Goal: Task Accomplishment & Management: Use online tool/utility

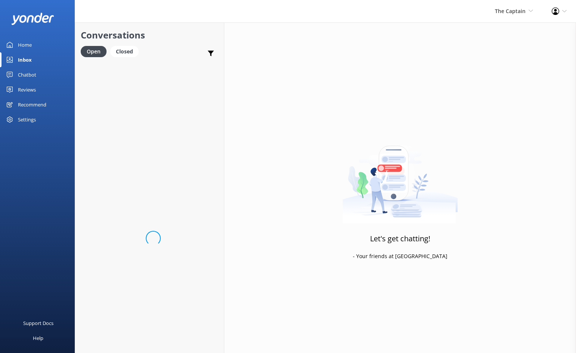
click at [509, 6] on div "The Captain De Palm Island Aruba's Activities Expert The Captain" at bounding box center [513, 11] width 57 height 22
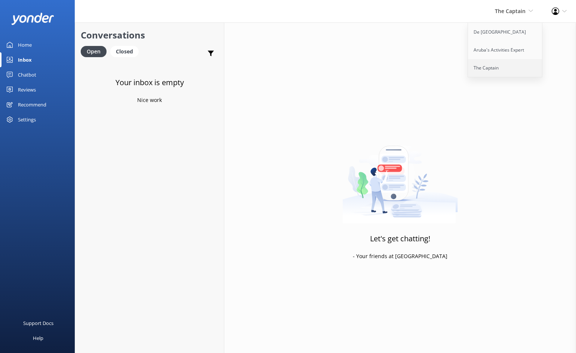
click at [504, 64] on link "The Captain" at bounding box center [505, 68] width 75 height 18
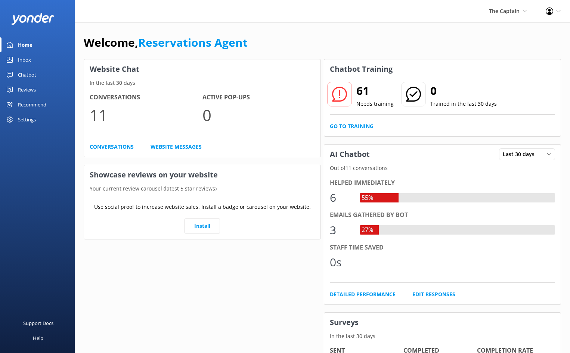
click at [22, 55] on div "Inbox" at bounding box center [24, 59] width 13 height 15
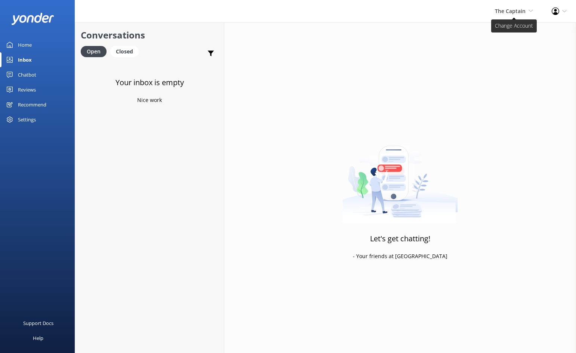
click at [513, 11] on span "The Captain" at bounding box center [510, 10] width 31 height 7
click at [497, 51] on link "Aruba's Activities Expert" at bounding box center [505, 50] width 75 height 18
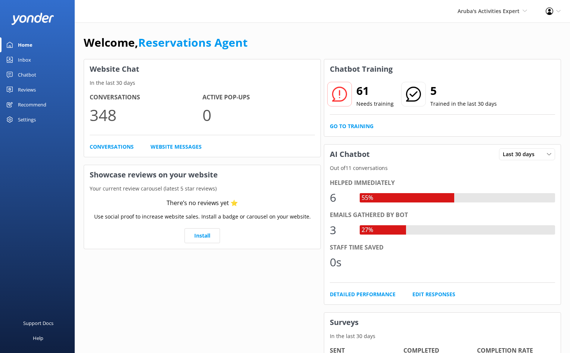
click at [30, 60] on div "Inbox" at bounding box center [24, 59] width 13 height 15
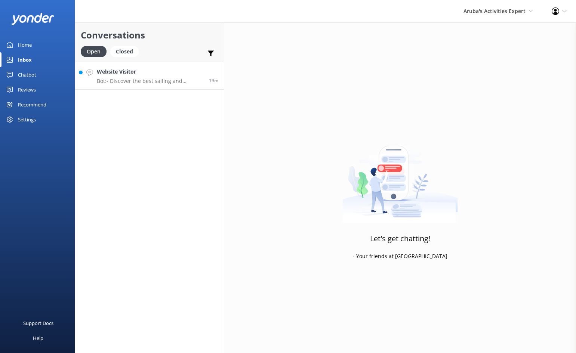
click at [117, 78] on p "Bot: - Discover the best sailing and snorkeling experiences in [GEOGRAPHIC_DATA…" at bounding box center [150, 81] width 106 height 7
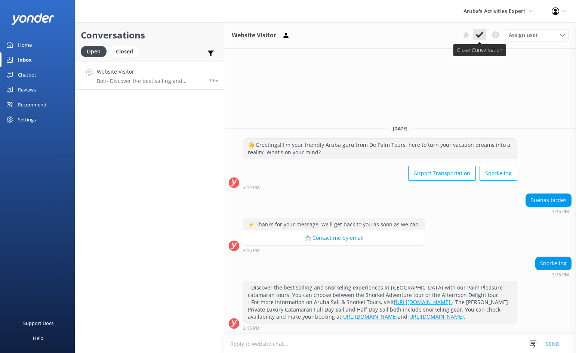
click at [480, 32] on icon at bounding box center [479, 34] width 7 height 7
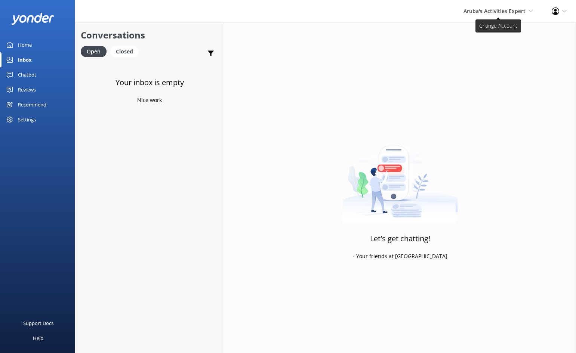
click at [494, 12] on span "Aruba's Activities Expert" at bounding box center [494, 10] width 62 height 7
click at [486, 31] on link "De [GEOGRAPHIC_DATA]" at bounding box center [505, 32] width 75 height 18
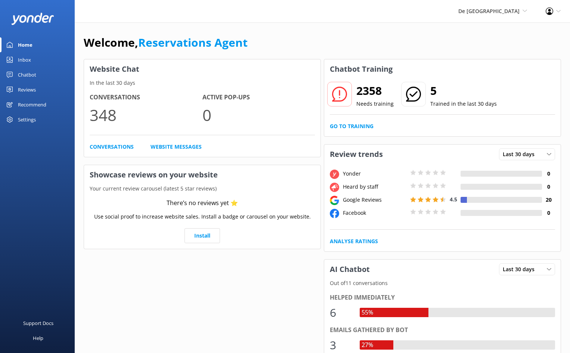
click at [21, 58] on div "Inbox" at bounding box center [24, 59] width 13 height 15
